Goal: Check status

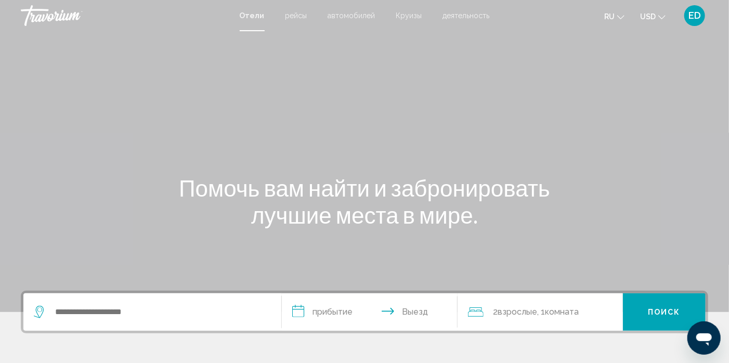
click at [680, 16] on ul "ru English Español Français Italiano Português русский USD USD ($) MXN (Mex$) C…" at bounding box center [642, 15] width 77 height 17
click at [686, 12] on div "ED" at bounding box center [694, 15] width 21 height 21
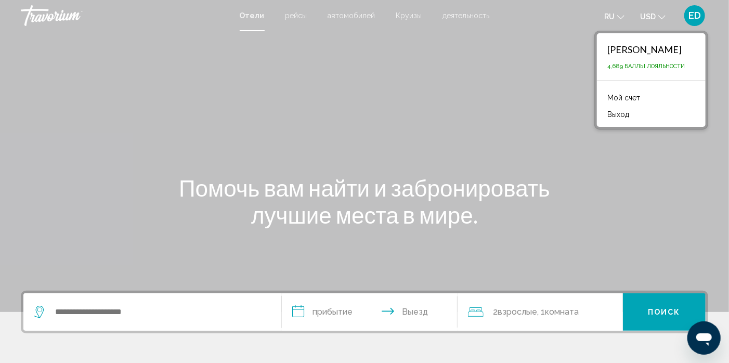
click at [619, 99] on link "Мой счет" at bounding box center [623, 98] width 43 height 14
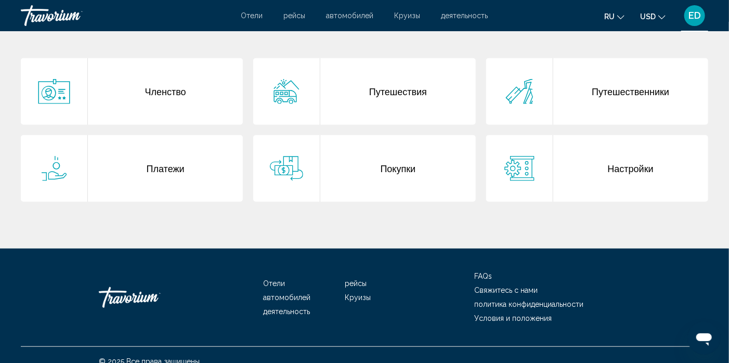
scroll to position [223, 0]
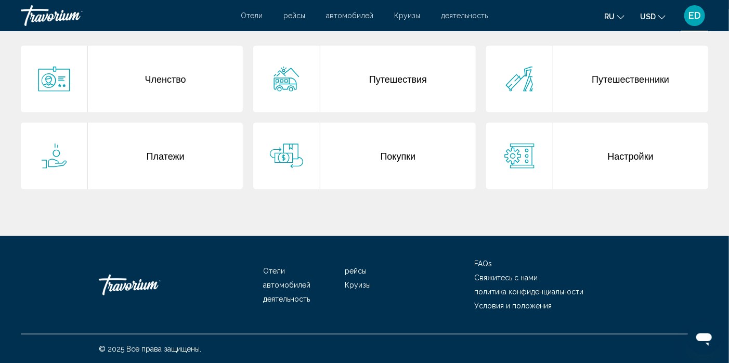
click at [362, 134] on div "Покупки" at bounding box center [397, 156] width 155 height 67
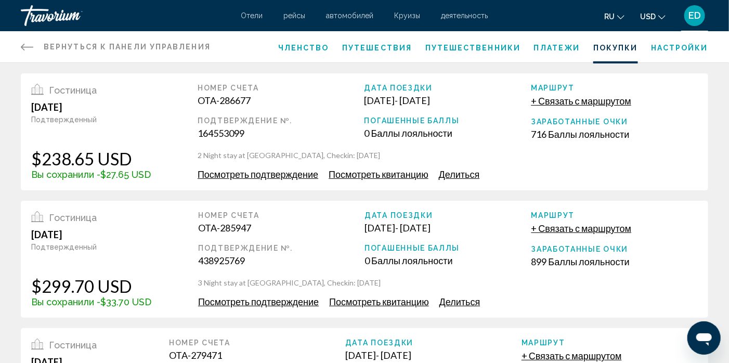
click at [237, 172] on span "Посмотреть подтверждение" at bounding box center [258, 173] width 121 height 11
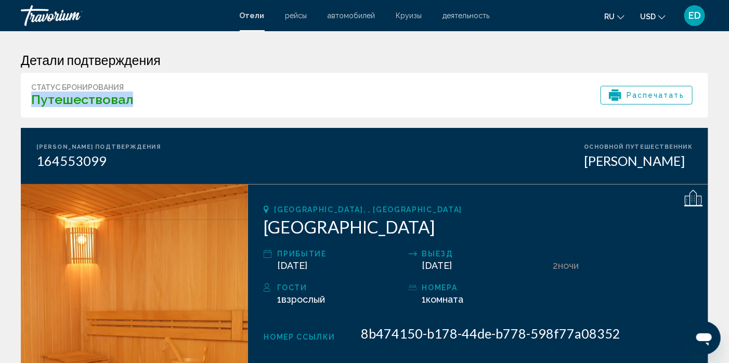
drag, startPoint x: 131, startPoint y: 98, endPoint x: 5, endPoint y: 103, distance: 125.9
click at [5, 103] on div "[PERSON_NAME] подтверждения Статус бронирования Путешествовал Распечатать [PERS…" at bounding box center [364, 337] width 729 height 613
click at [206, 89] on div "Статус бронирования Путешествовал Распечатать" at bounding box center [364, 95] width 687 height 45
